Goal: Task Accomplishment & Management: Complete application form

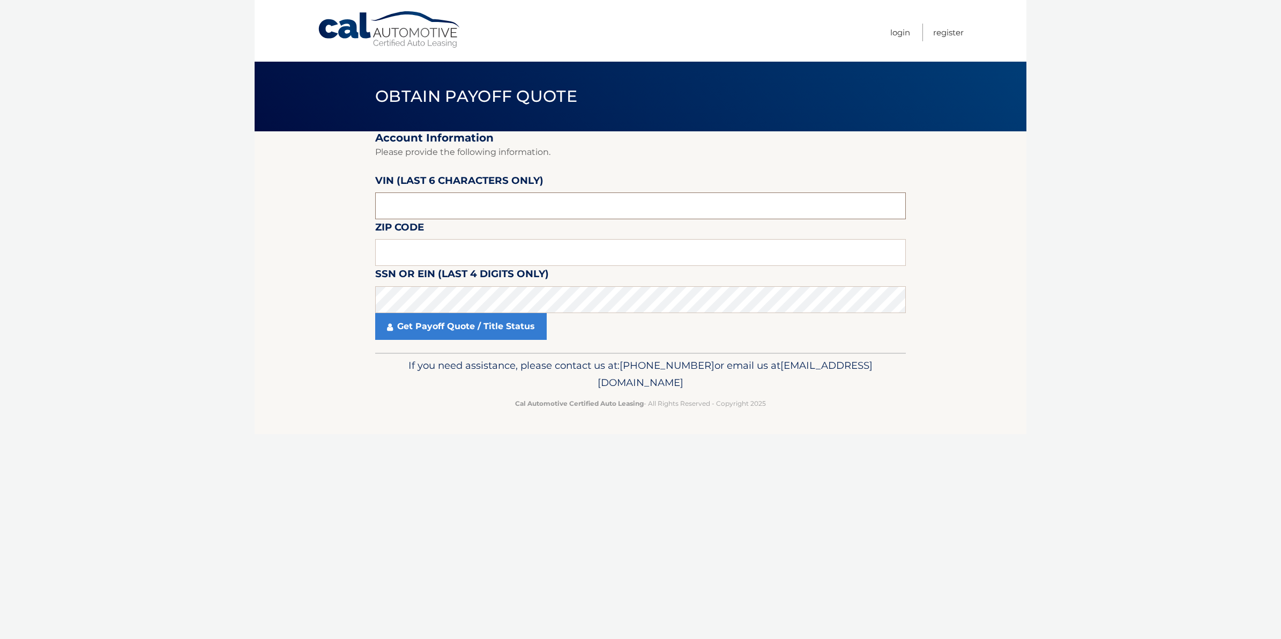
click at [484, 213] on input "text" at bounding box center [640, 205] width 531 height 27
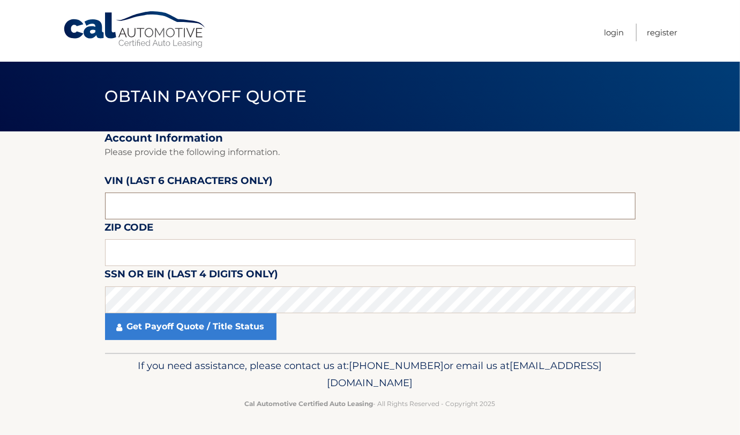
click at [209, 208] on input "text" at bounding box center [370, 205] width 531 height 27
paste input "521878"
type input "521878"
click at [140, 244] on input "text" at bounding box center [370, 252] width 531 height 27
paste input "11714"
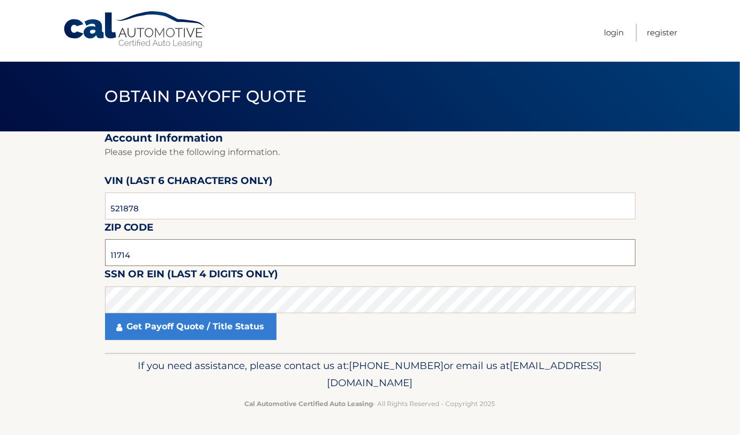
type input "11714"
drag, startPoint x: 103, startPoint y: 291, endPoint x: 56, endPoint y: 308, distance: 50.2
click at [56, 308] on section "Account Information Please provide the following information. VIN (last 6 chara…" at bounding box center [370, 241] width 740 height 221
click at [56, 295] on section "Account Information Please provide the following information. VIN (last 6 chara…" at bounding box center [370, 241] width 740 height 221
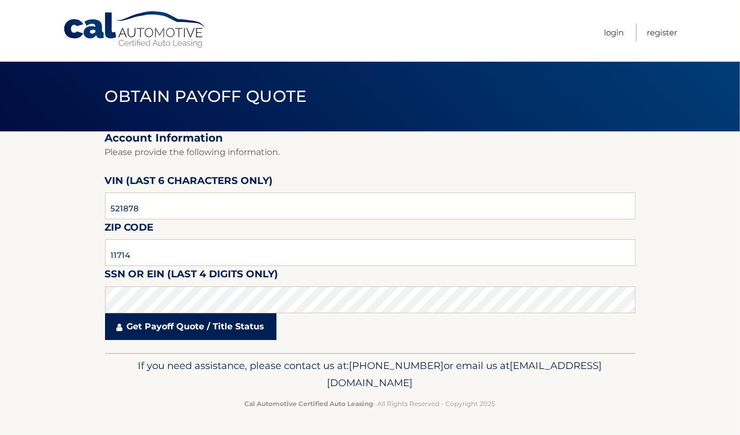
click at [176, 329] on link "Get Payoff Quote / Title Status" at bounding box center [191, 326] width 172 height 27
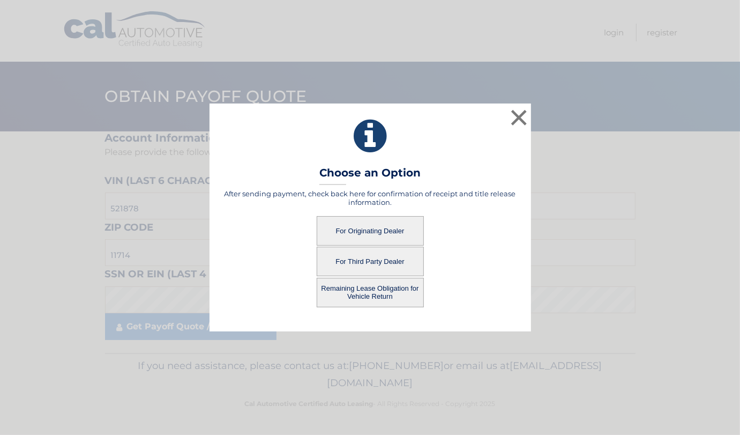
click at [402, 234] on button "For Originating Dealer" at bounding box center [370, 230] width 107 height 29
drag, startPoint x: 402, startPoint y: 234, endPoint x: 277, endPoint y: 232, distance: 125.5
click at [277, 232] on div "For Originating Dealer" at bounding box center [370, 230] width 295 height 29
click at [363, 291] on button "Remaining Lease Obligation for Vehicle Return" at bounding box center [370, 292] width 107 height 29
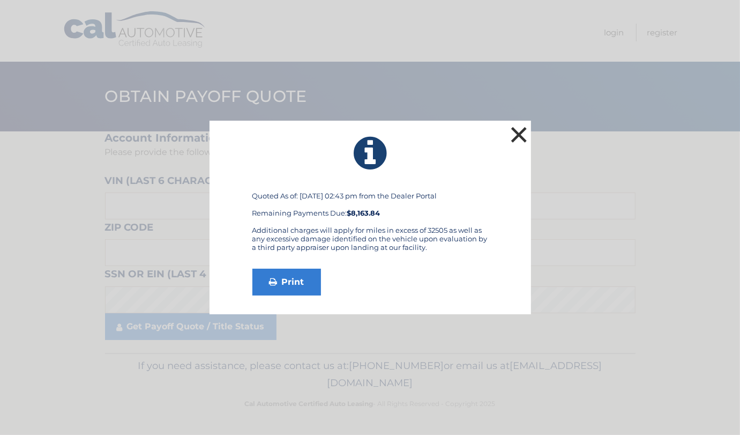
click at [525, 140] on button "×" at bounding box center [519, 134] width 21 height 21
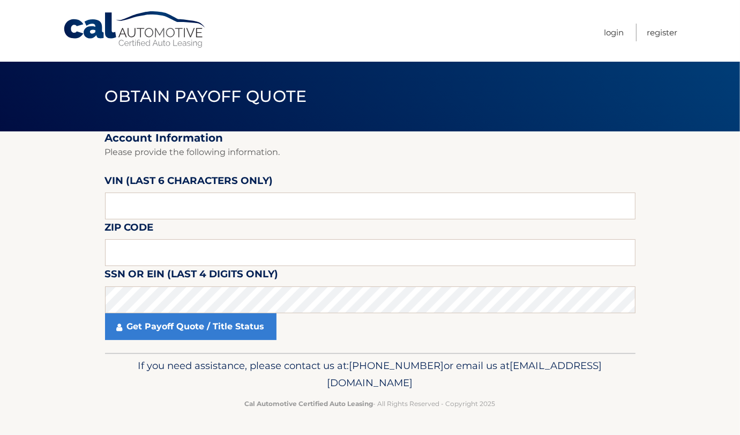
drag, startPoint x: 56, startPoint y: 309, endPoint x: 152, endPoint y: 241, distance: 116.9
click at [57, 306] on section "Account Information Please provide the following information. VIN (last 6 chara…" at bounding box center [370, 241] width 740 height 221
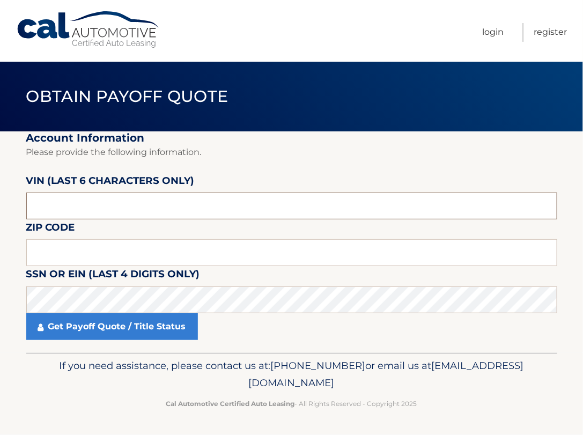
click at [78, 210] on input "text" at bounding box center [291, 205] width 531 height 27
click at [212, 218] on input "text" at bounding box center [291, 205] width 531 height 27
paste input "423102"
type input "423102"
click at [105, 250] on input "text" at bounding box center [291, 252] width 531 height 27
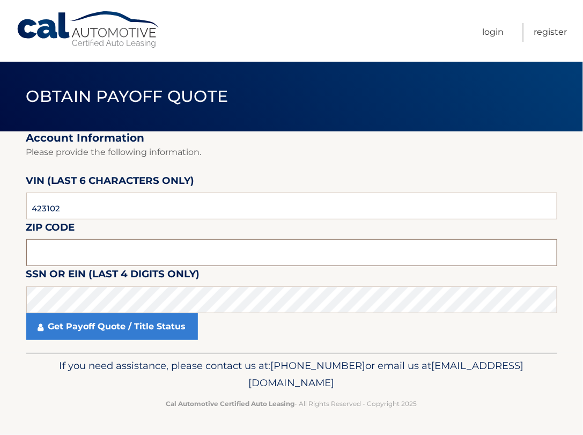
click at [209, 245] on input "text" at bounding box center [291, 252] width 531 height 27
type input "07501"
click button "For Originating Dealer" at bounding box center [0, 0] width 0 height 0
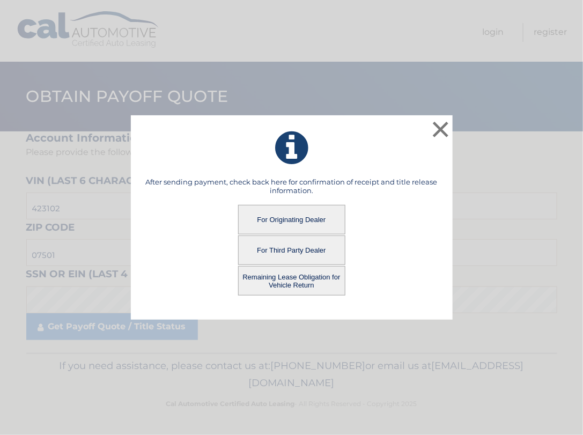
drag, startPoint x: 286, startPoint y: 223, endPoint x: 259, endPoint y: 216, distance: 27.7
click at [259, 216] on button "For Originating Dealer" at bounding box center [291, 219] width 107 height 29
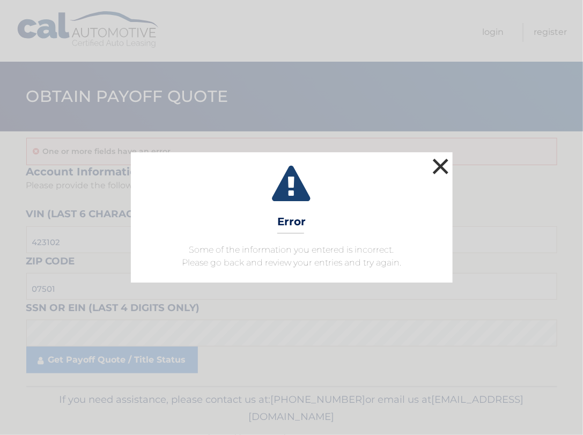
click at [439, 167] on button "×" at bounding box center [440, 165] width 21 height 21
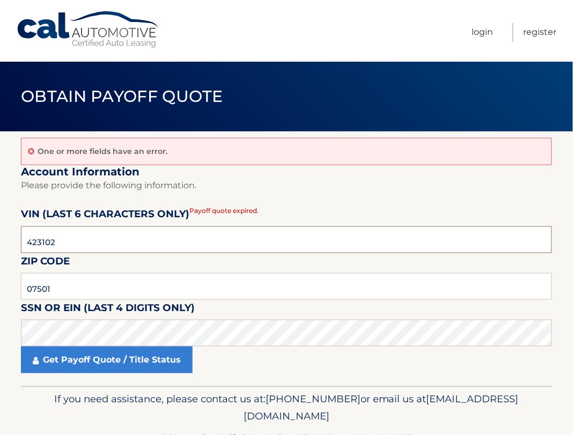
click at [102, 236] on input "423102" at bounding box center [286, 239] width 531 height 27
drag, startPoint x: 14, startPoint y: 0, endPoint x: 74, endPoint y: 247, distance: 254.3
click at [74, 247] on input "423102" at bounding box center [286, 239] width 531 height 27
click at [112, 241] on input "423102" at bounding box center [286, 239] width 531 height 27
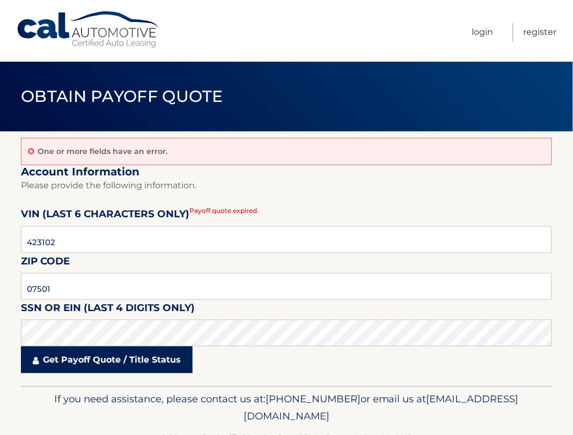
click at [98, 363] on link "Get Payoff Quote / Title Status" at bounding box center [107, 359] width 172 height 27
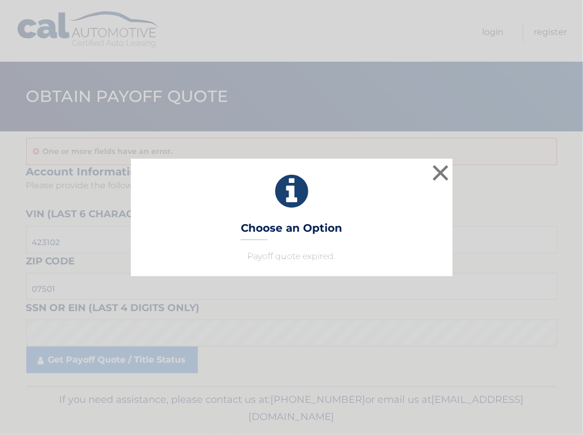
drag, startPoint x: 314, startPoint y: 254, endPoint x: 416, endPoint y: 185, distance: 123.0
click at [314, 253] on p "Payoff quote expired." at bounding box center [291, 256] width 295 height 13
drag, startPoint x: 424, startPoint y: 162, endPoint x: 435, endPoint y: 168, distance: 12.0
click at [426, 162] on div "× Choose an Option Payoff quote expired. This is what you see on secong view" at bounding box center [292, 217] width 322 height 117
click at [438, 172] on button "×" at bounding box center [440, 172] width 21 height 21
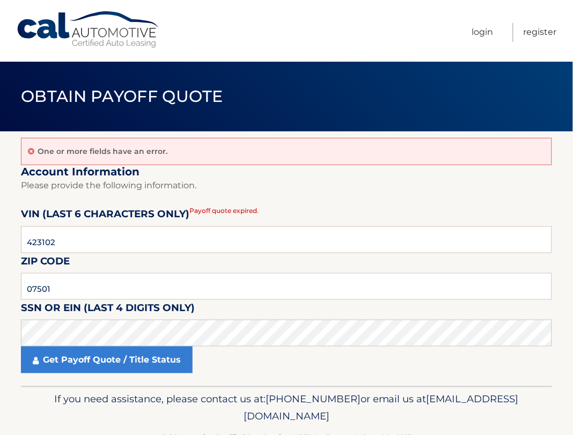
drag, startPoint x: 117, startPoint y: 143, endPoint x: 110, endPoint y: 126, distance: 17.8
click at [116, 143] on div "One or more fields have an error." at bounding box center [286, 151] width 531 height 27
click at [137, 48] on link "Cal Automotive" at bounding box center [88, 30] width 145 height 38
drag, startPoint x: 137, startPoint y: 48, endPoint x: 99, endPoint y: 283, distance: 237.9
click at [102, 291] on input "07501" at bounding box center [286, 286] width 531 height 27
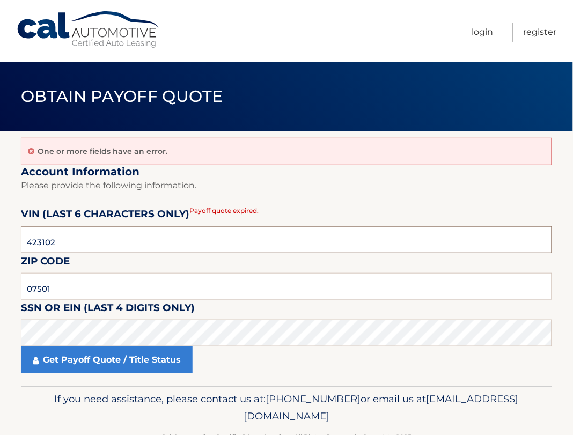
drag, startPoint x: 88, startPoint y: 244, endPoint x: -213, endPoint y: 234, distance: 301.5
click at [0, 234] on html "Cal Automotive Menu Login Register Obtain Payoff Quote" at bounding box center [286, 217] width 573 height 435
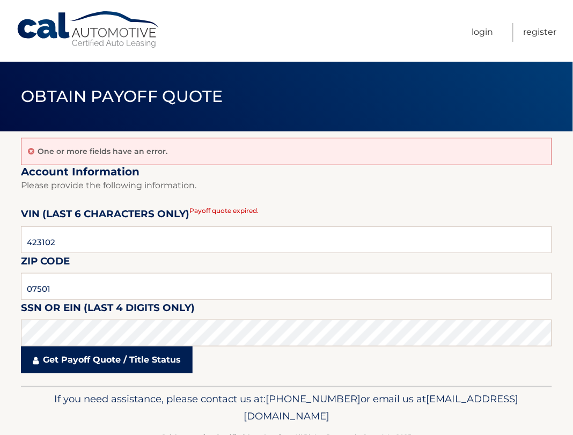
click at [78, 361] on link "Get Payoff Quote / Title Status" at bounding box center [107, 359] width 172 height 27
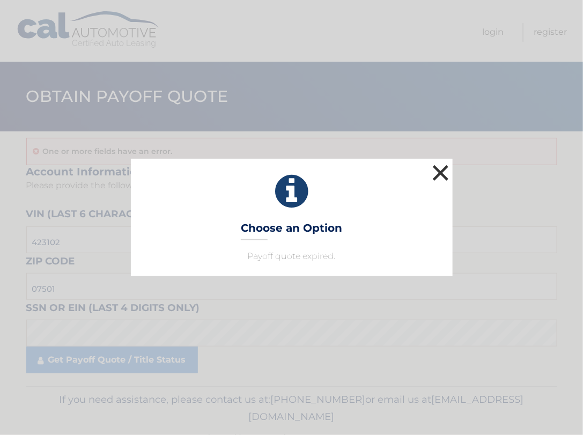
click at [430, 170] on button "×" at bounding box center [440, 172] width 21 height 21
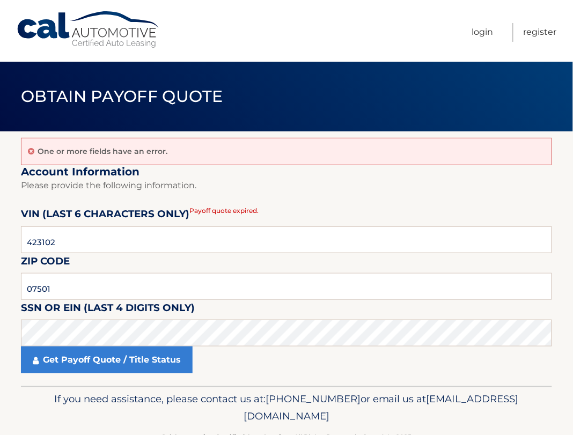
drag, startPoint x: 274, startPoint y: 360, endPoint x: 186, endPoint y: 299, distance: 107.2
click at [272, 359] on div "Get Payoff Quote / Title Status" at bounding box center [286, 359] width 531 height 27
click at [30, 0] on div "Menu Login Register" at bounding box center [286, 31] width 540 height 62
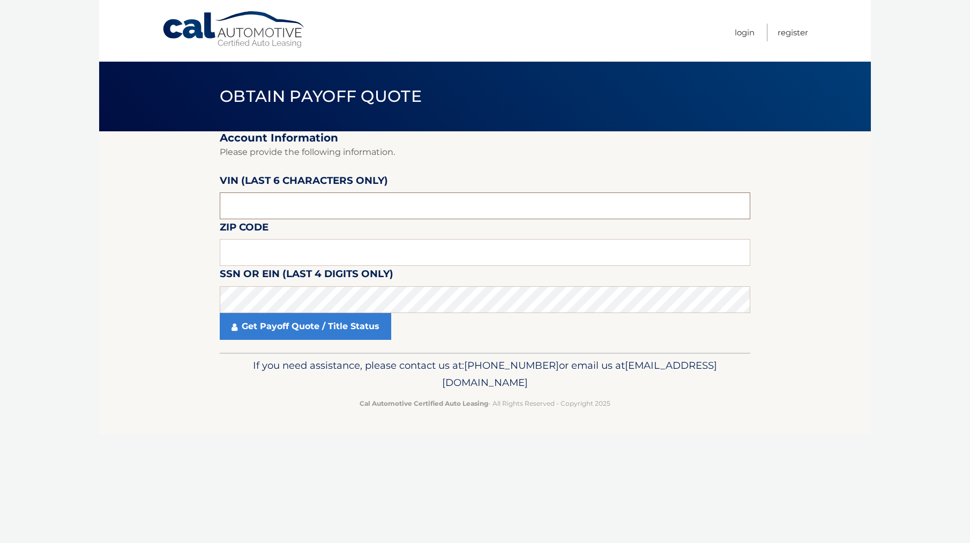
drag, startPoint x: 281, startPoint y: 207, endPoint x: 55, endPoint y: 213, distance: 226.9
click at [55, 213] on body "Cal Automotive Menu Login Register Obtain Payoff Quote" at bounding box center [485, 271] width 970 height 543
click at [298, 202] on input "text" at bounding box center [485, 205] width 531 height 27
type input "423102"
drag, startPoint x: 266, startPoint y: 255, endPoint x: 223, endPoint y: 261, distance: 43.4
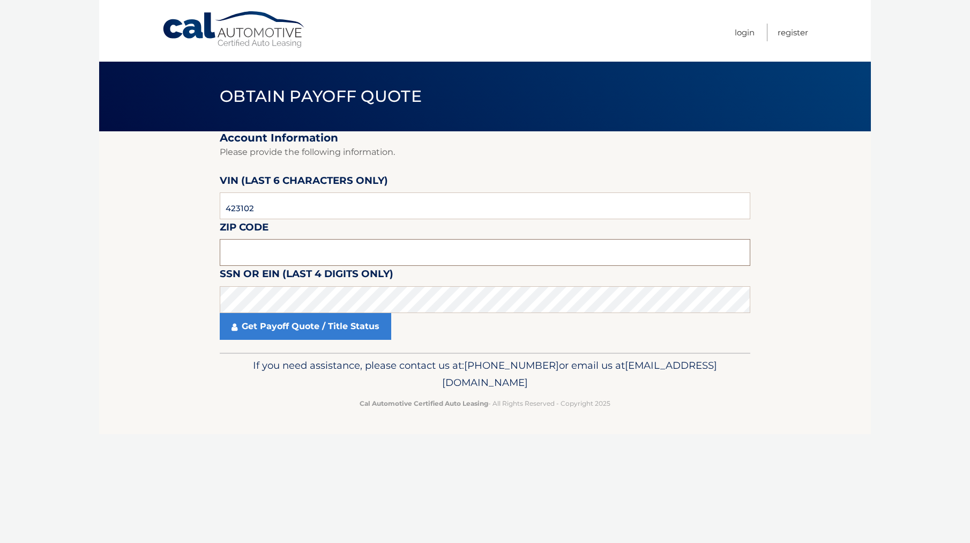
click at [262, 256] on input "text" at bounding box center [485, 252] width 531 height 27
drag, startPoint x: 264, startPoint y: 240, endPoint x: 229, endPoint y: 263, distance: 41.6
click at [263, 240] on input "text" at bounding box center [485, 252] width 531 height 27
type input "07501"
click button "For Originating Dealer" at bounding box center [0, 0] width 0 height 0
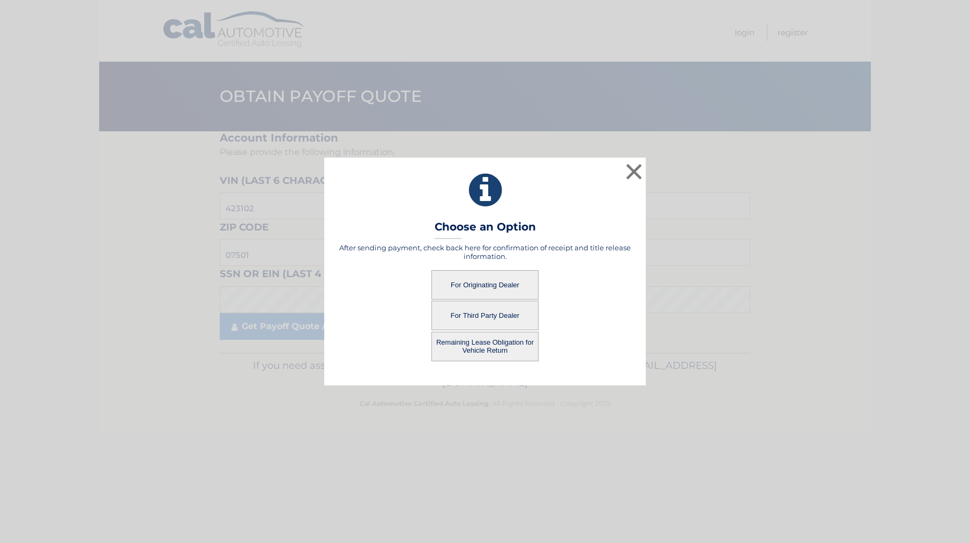
click at [459, 343] on button "Remaining Lease Obligation for Vehicle Return" at bounding box center [485, 346] width 107 height 29
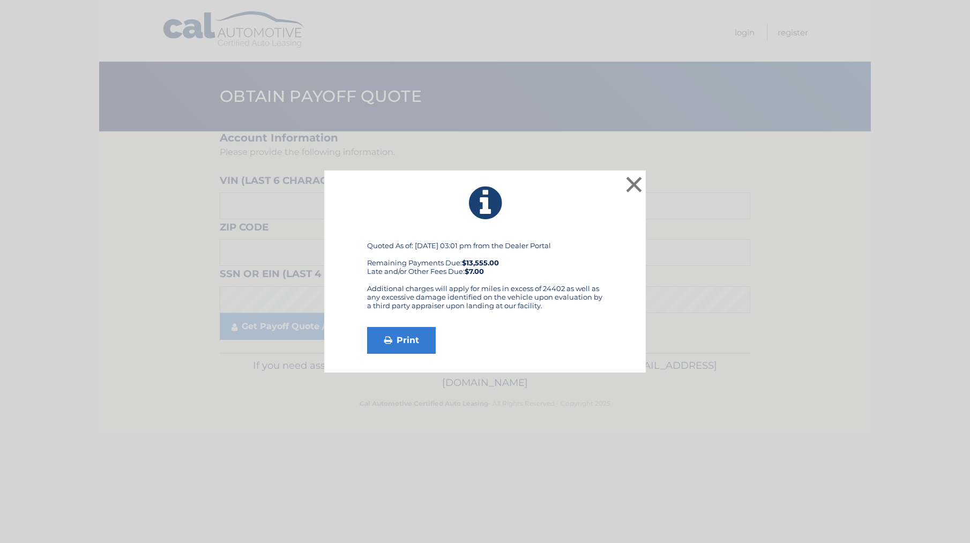
drag, startPoint x: 551, startPoint y: 307, endPoint x: 348, endPoint y: 285, distance: 203.2
click at [348, 285] on div "Quoted As of: 08/15/2025 @ 03:01 pm from the Dealer Portal Remaining Payments D…" at bounding box center [485, 297] width 295 height 113
copy div "Additional charges will apply for miles in excess of 24402 as well as any exces…"
click at [424, 261] on div "Remaining Payments Due: $13,555.00 Late and/or Other Fees Due: $7.00" at bounding box center [485, 266] width 236 height 17
drag, startPoint x: 424, startPoint y: 261, endPoint x: 516, endPoint y: 291, distance: 97.3
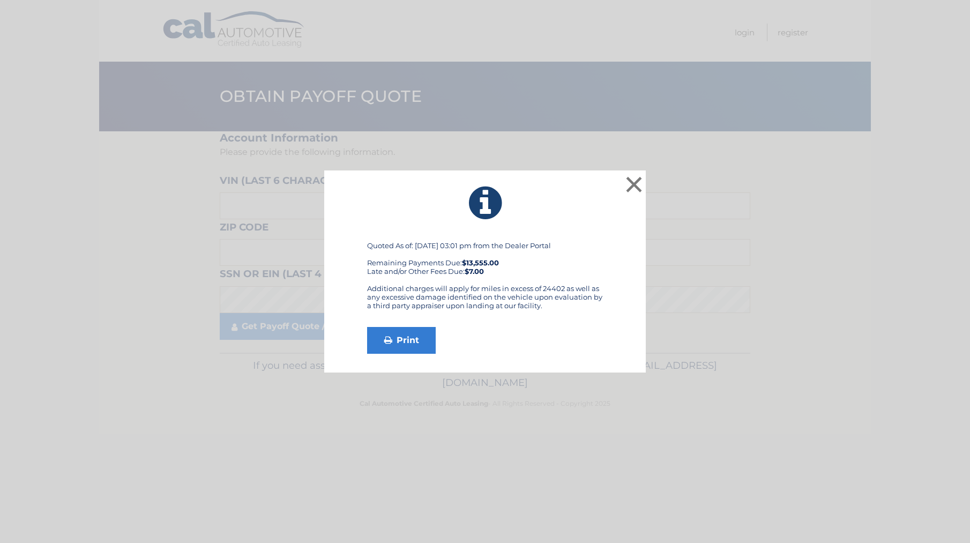
click at [516, 291] on div "Additional charges will apply for miles in excess of 24402 as well as any exces…" at bounding box center [485, 301] width 236 height 34
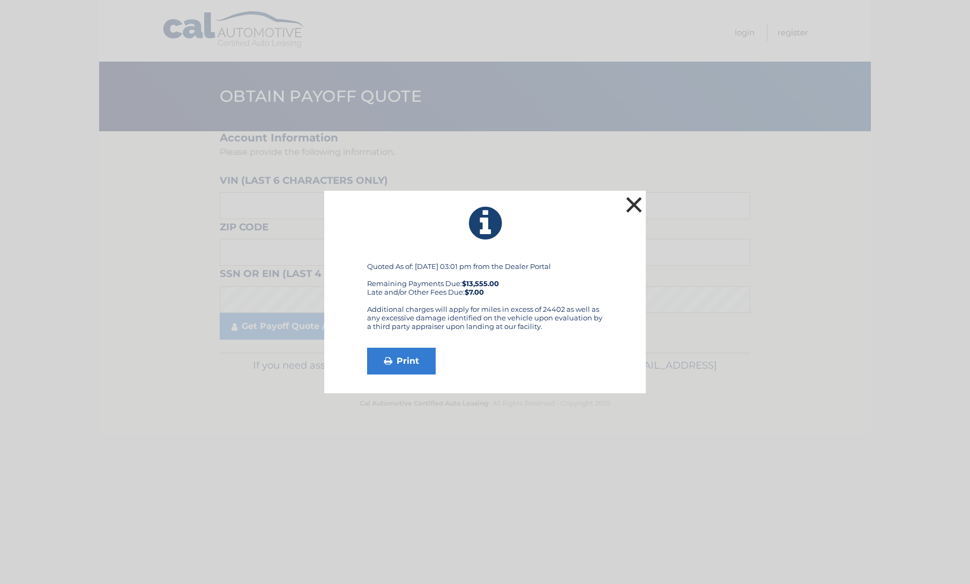
click at [635, 207] on button "×" at bounding box center [633, 204] width 21 height 21
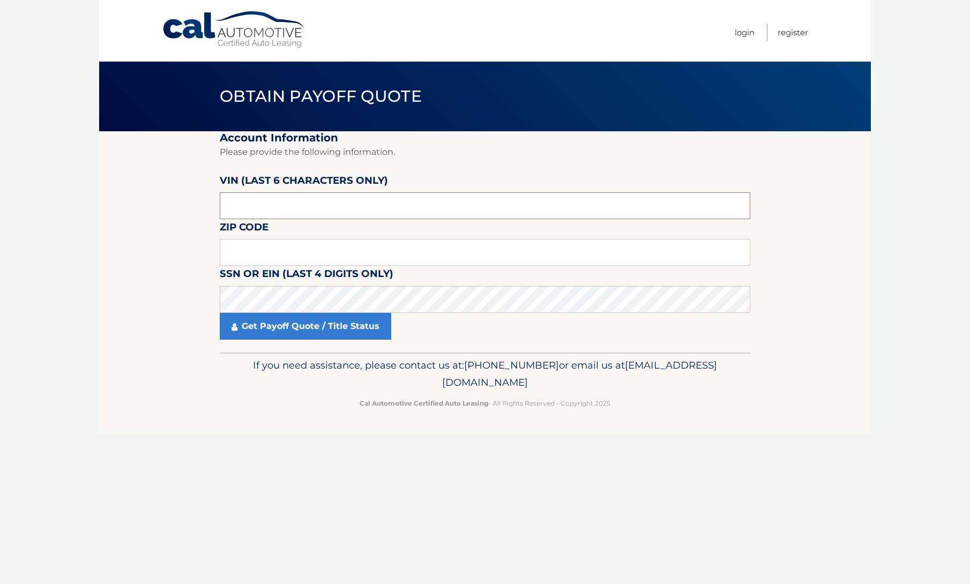
click at [391, 202] on input "text" at bounding box center [485, 205] width 531 height 27
click at [301, 202] on input "text" at bounding box center [485, 205] width 531 height 27
click at [306, 202] on input "text" at bounding box center [485, 205] width 531 height 27
paste input "516188"
type input "516188"
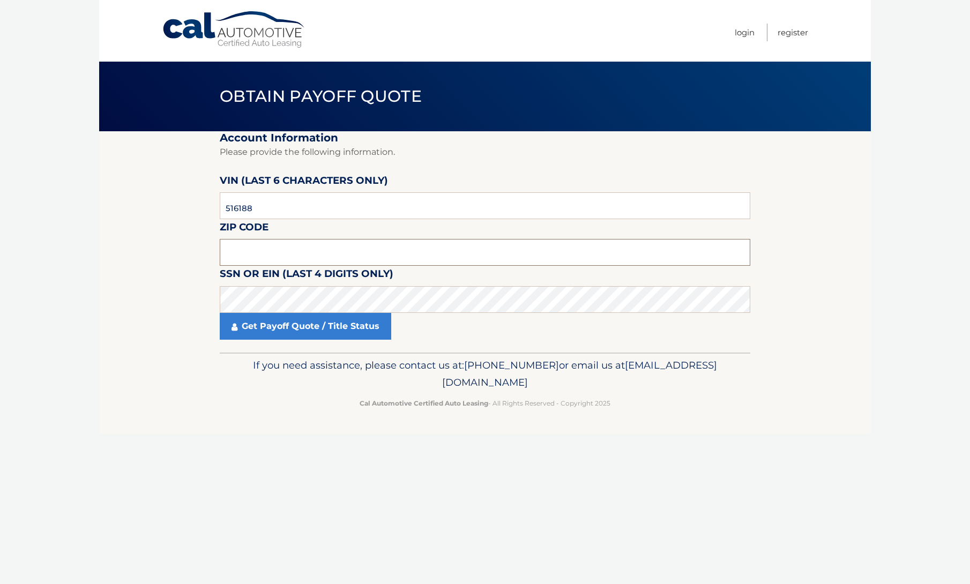
click at [283, 246] on input "text" at bounding box center [485, 252] width 531 height 27
paste input "34974"
type input "34974"
click at [130, 349] on section "Account Information Please provide the following information. VIN (last 6 chara…" at bounding box center [485, 241] width 772 height 221
drag, startPoint x: 190, startPoint y: 410, endPoint x: 306, endPoint y: 327, distance: 142.5
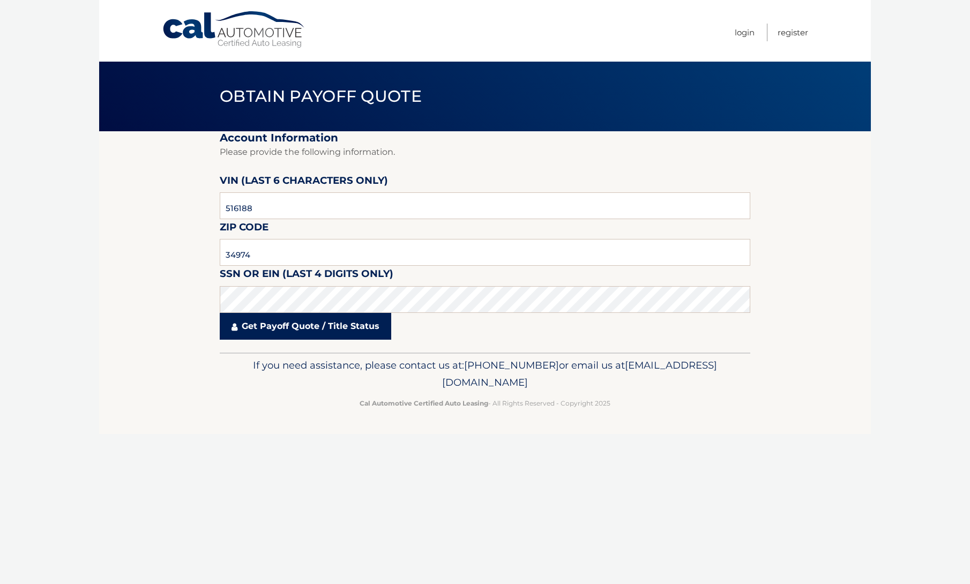
click at [190, 407] on footer "If you need assistance, please contact us at: 609-807-3200 or email us at Custo…" at bounding box center [485, 393] width 772 height 81
click at [309, 324] on link "Get Payoff Quote / Title Status" at bounding box center [306, 326] width 172 height 27
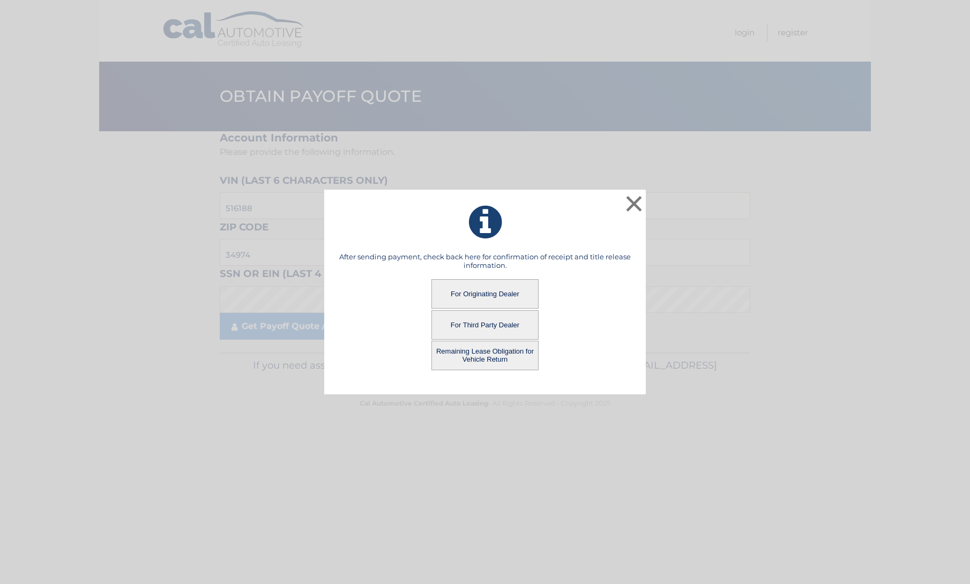
click at [479, 358] on button "Remaining Lease Obligation for Vehicle Return" at bounding box center [485, 355] width 107 height 29
click at [480, 358] on button "Remaining Lease Obligation for Vehicle Return" at bounding box center [485, 355] width 107 height 29
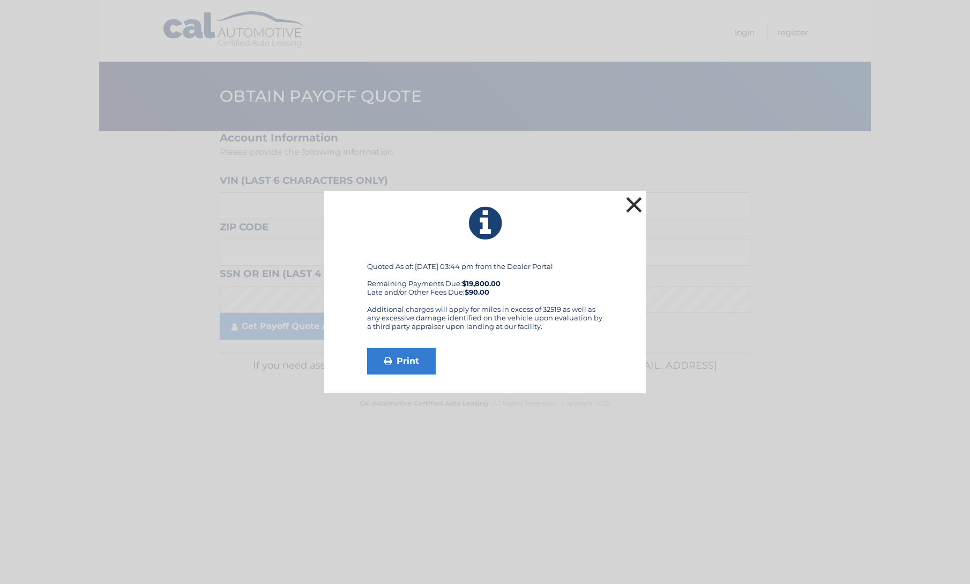
click at [630, 205] on button "×" at bounding box center [633, 204] width 21 height 21
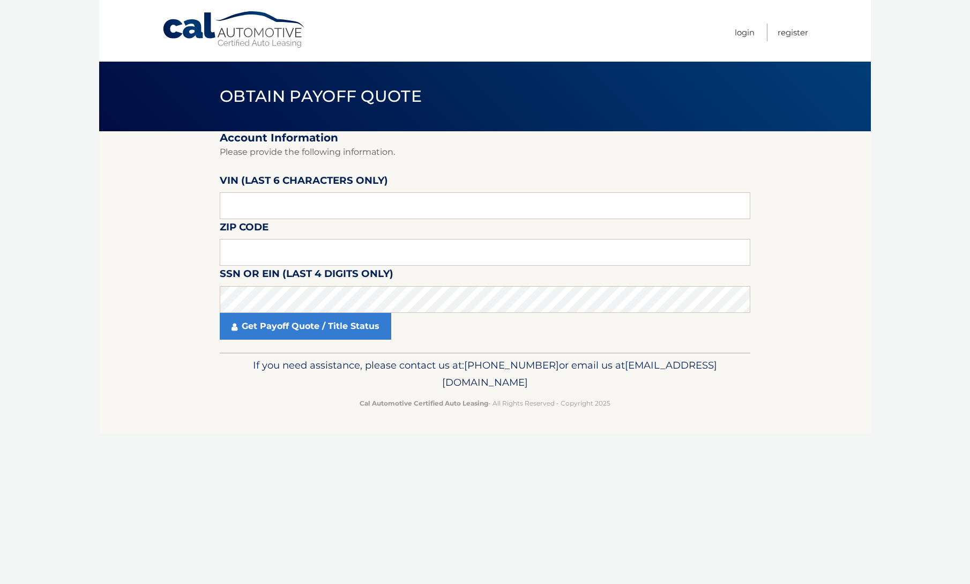
drag, startPoint x: 352, startPoint y: 419, endPoint x: 280, endPoint y: 340, distance: 106.6
click at [344, 413] on footer "If you need assistance, please contact us at: [PHONE_NUMBER] or email us at [EM…" at bounding box center [485, 393] width 772 height 81
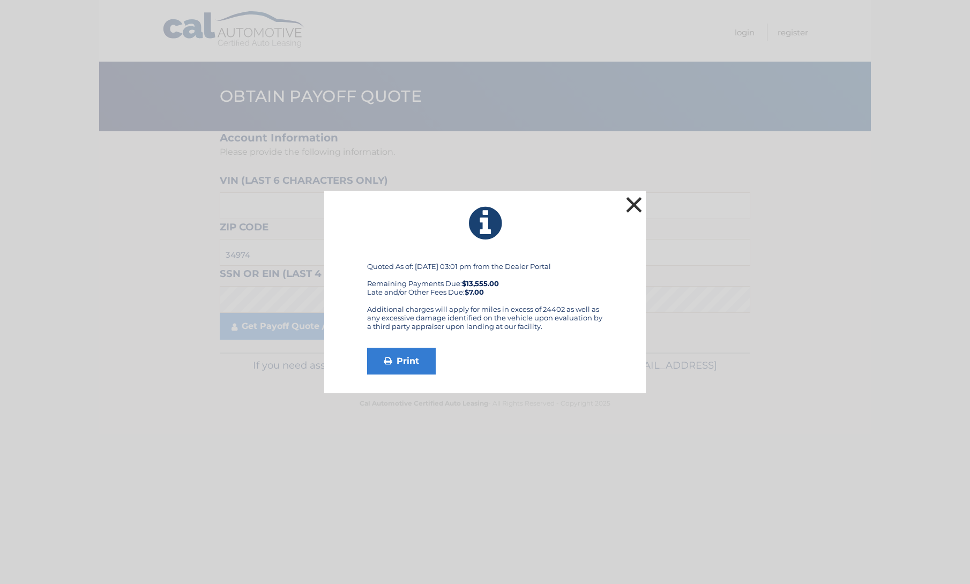
click at [641, 194] on button "×" at bounding box center [633, 204] width 21 height 21
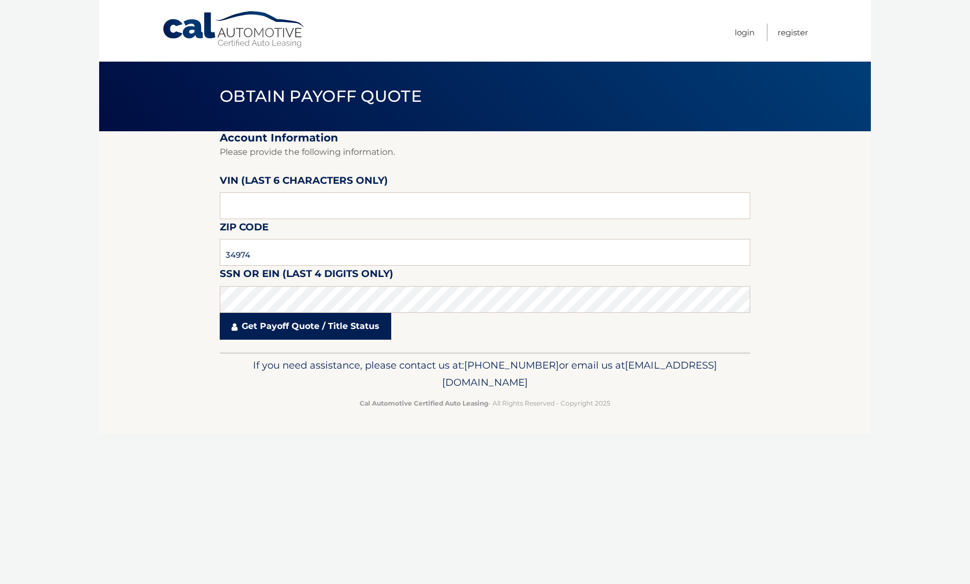
click at [306, 327] on link "Get Payoff Quote / Title Status" at bounding box center [306, 326] width 172 height 27
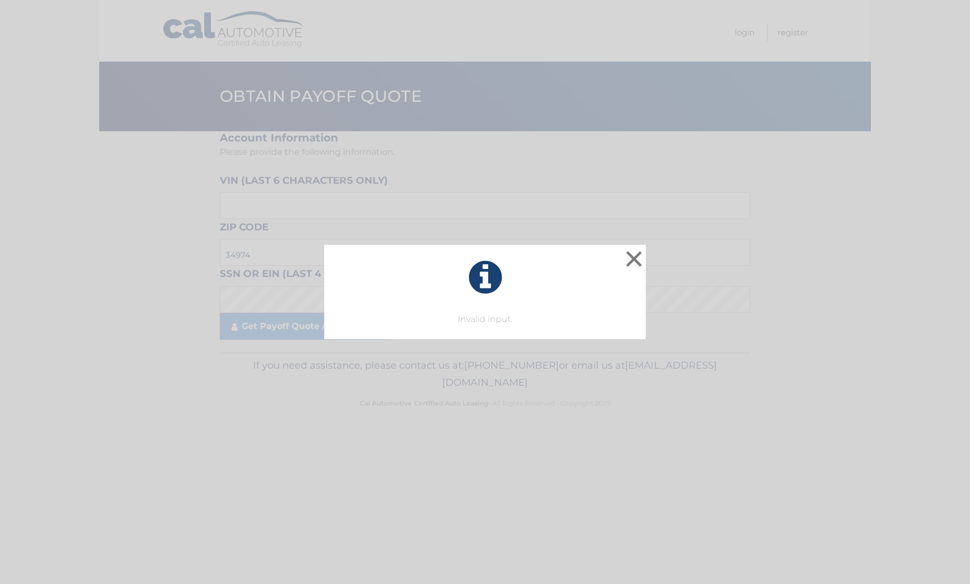
drag, startPoint x: 622, startPoint y: 256, endPoint x: 613, endPoint y: 256, distance: 9.1
click at [620, 256] on div "× Invalid input. This is what you see on secong view" at bounding box center [485, 292] width 322 height 94
click at [633, 263] on button "×" at bounding box center [633, 258] width 21 height 21
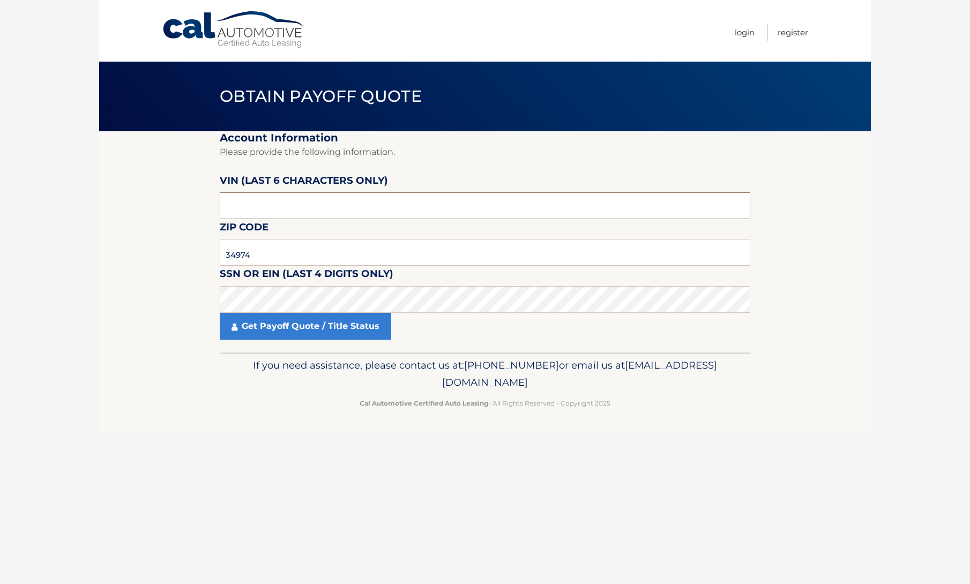
click at [333, 212] on input "text" at bounding box center [485, 205] width 531 height 27
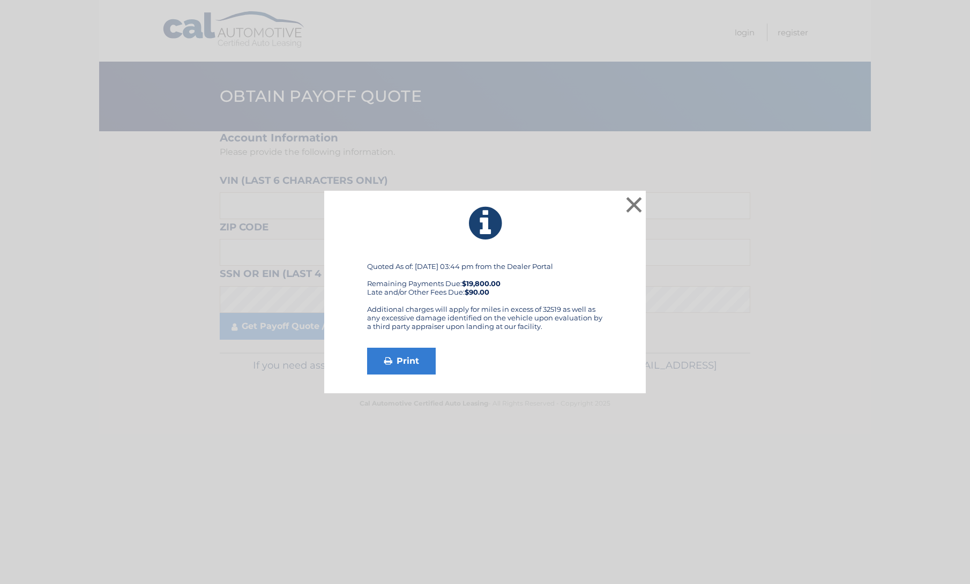
click at [618, 201] on div "× Quoted As of: [DATE] 03:44 pm from the Dealer Portal Remaining Payments Due: …" at bounding box center [485, 292] width 322 height 203
click at [638, 199] on button "×" at bounding box center [633, 204] width 21 height 21
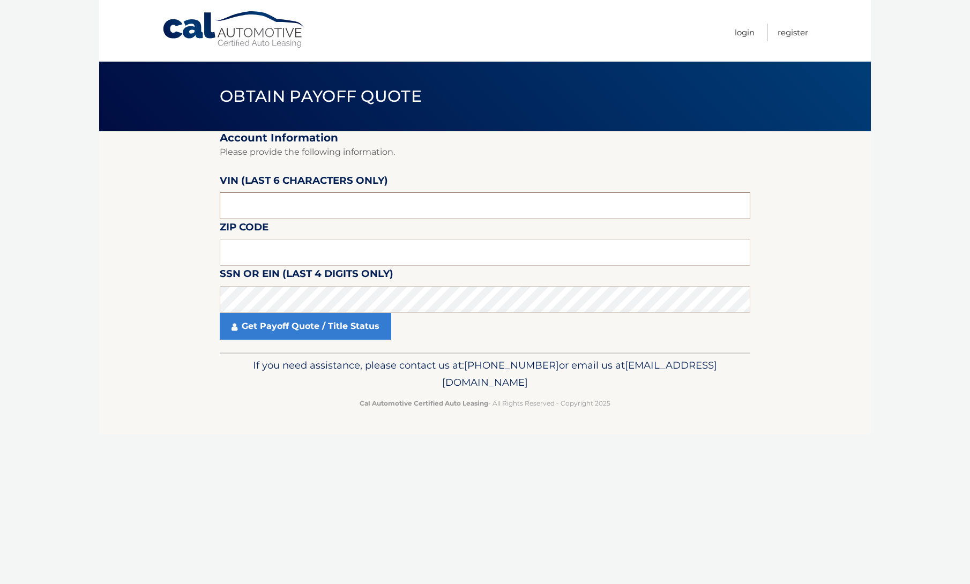
drag, startPoint x: 320, startPoint y: 197, endPoint x: 103, endPoint y: 195, distance: 216.6
click at [103, 195] on section "Account Information Please provide the following information. [PERSON_NAME] (la…" at bounding box center [485, 241] width 772 height 221
click at [296, 208] on input "text" at bounding box center [485, 205] width 531 height 27
paste input "516188"
type input "516188"
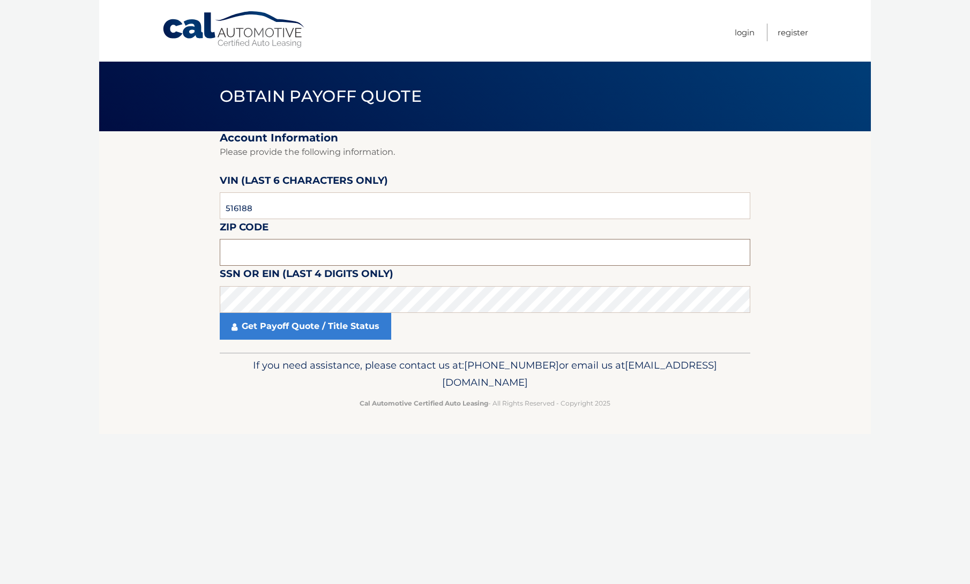
click at [252, 255] on input "text" at bounding box center [485, 252] width 531 height 27
click at [263, 247] on input "text" at bounding box center [485, 252] width 531 height 27
paste input "34974"
type input "34974"
click button "For Originating Dealer" at bounding box center [0, 0] width 0 height 0
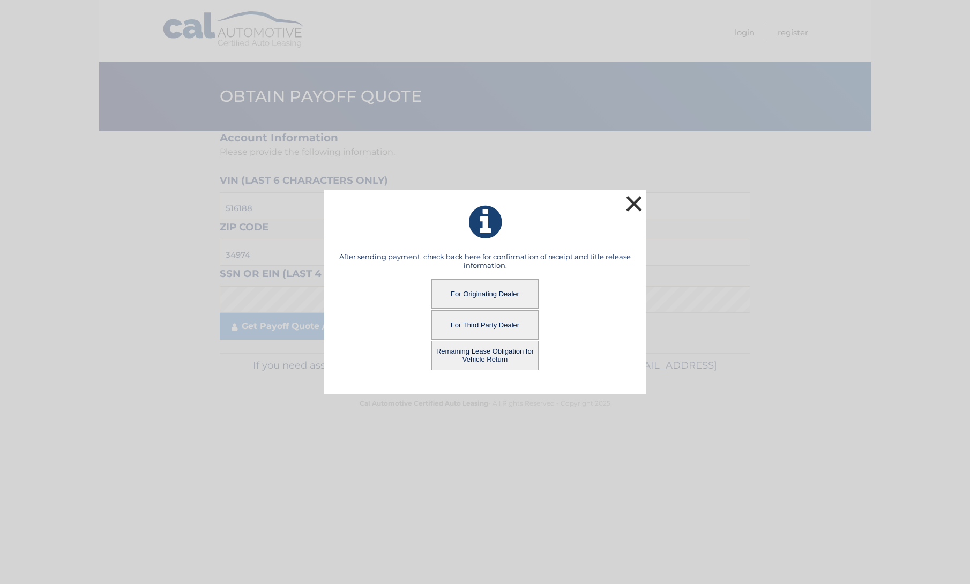
click at [642, 202] on button "×" at bounding box center [633, 203] width 21 height 21
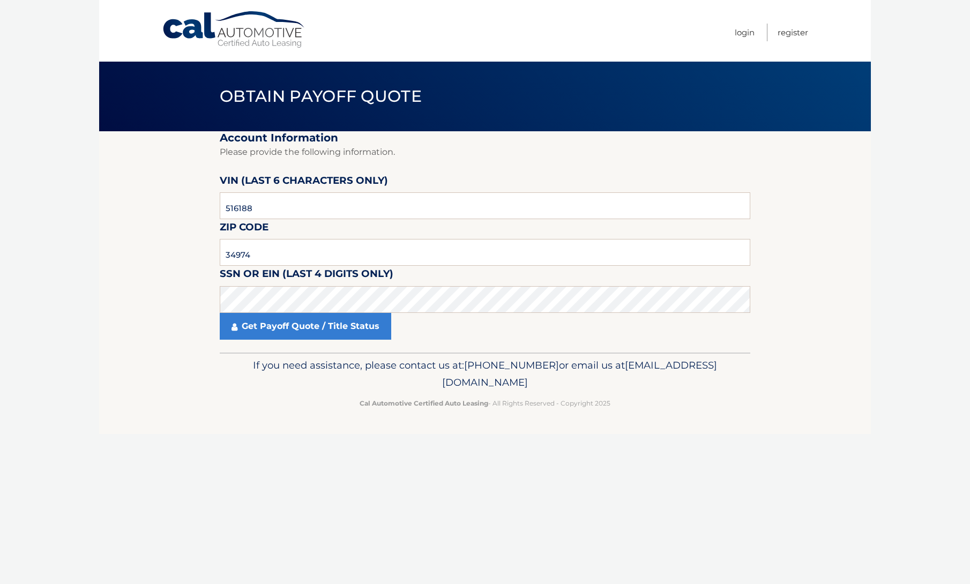
click at [110, 272] on section "Account Information Please provide the following information. [PERSON_NAME] (la…" at bounding box center [485, 241] width 772 height 221
click at [273, 336] on link "Get Payoff Quote / Title Status" at bounding box center [306, 326] width 172 height 27
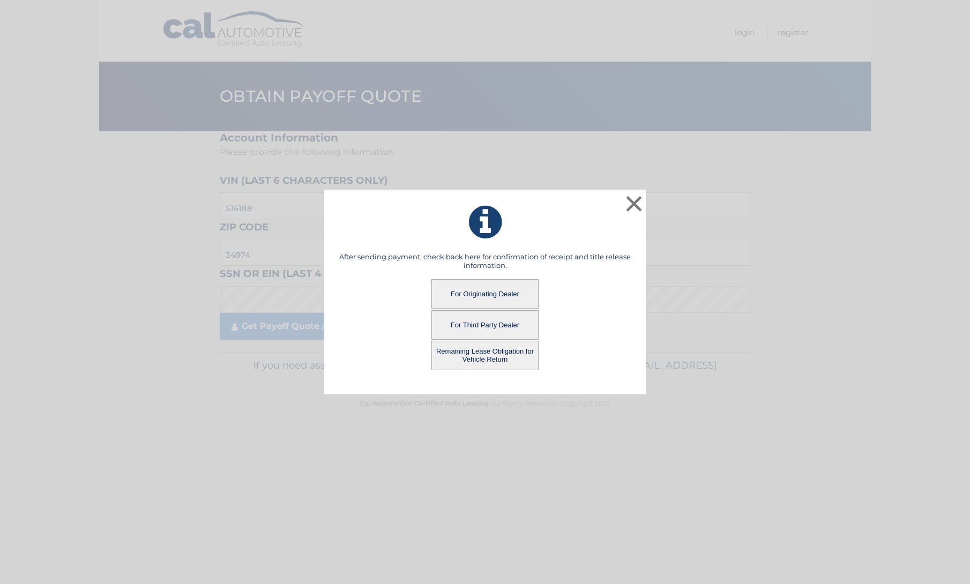
click at [488, 301] on button "For Originating Dealer" at bounding box center [485, 293] width 107 height 29
click at [496, 290] on button "For Originating Dealer" at bounding box center [485, 293] width 107 height 29
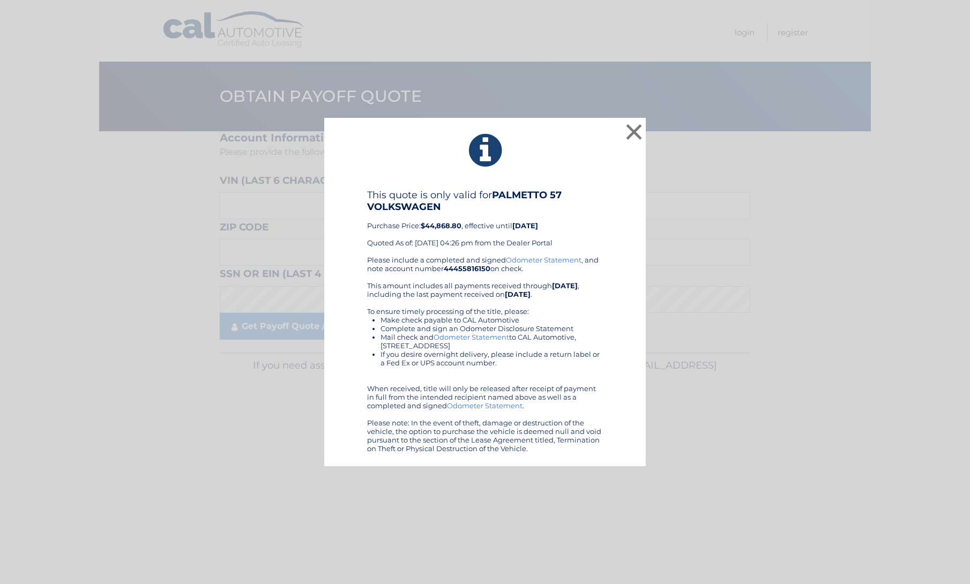
click at [470, 405] on link "Odometer Statement" at bounding box center [485, 406] width 76 height 9
click at [487, 443] on div "Please include a completed and signed Odometer Statement , and note account num…" at bounding box center [485, 354] width 236 height 197
click at [473, 405] on link "Odometer Statement" at bounding box center [485, 406] width 76 height 9
click at [623, 129] on button "×" at bounding box center [633, 131] width 21 height 21
